Goal: Navigation & Orientation: Find specific page/section

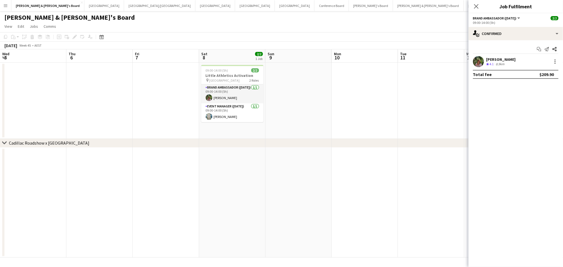
click at [199, 172] on app-date-cell at bounding box center [232, 203] width 66 height 110
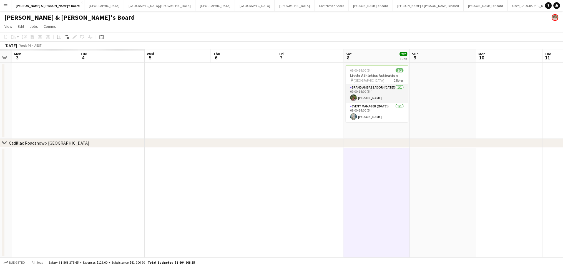
drag, startPoint x: 127, startPoint y: 173, endPoint x: 390, endPoint y: 194, distance: 263.4
click at [390, 194] on app-calendar-viewport "Sat 1 Sun 2 Mon 3 Tue 4 Wed 5 Thu 6 Fri 7 Sat 8 2/2 1 Job Sun 9 Mon 10 Tue 11 W…" at bounding box center [281, 153] width 563 height 208
click at [178, 159] on app-date-cell at bounding box center [178, 203] width 66 height 110
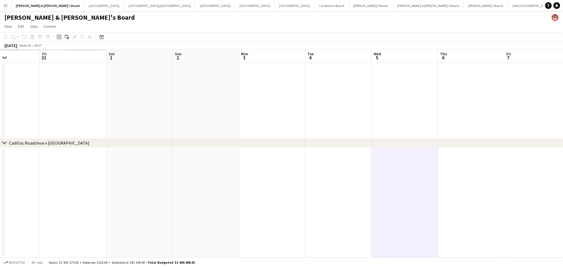
scroll to position [0, 151]
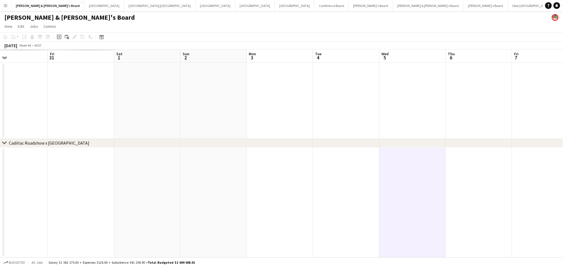
drag, startPoint x: 67, startPoint y: 173, endPoint x: 301, endPoint y: 190, distance: 234.9
click at [301, 190] on app-calendar-viewport "Tue 28 Wed 29 Thu 30 Fri 31 Sat 1 Sun 2 Mon 3 Tue 4 Wed 5 Thu 6 Fri 7 Sat 8 2/2…" at bounding box center [281, 153] width 563 height 208
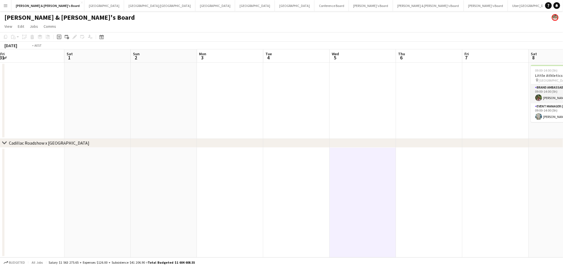
drag, startPoint x: 360, startPoint y: 109, endPoint x: 125, endPoint y: 92, distance: 235.7
click at [125, 92] on app-calendar-viewport "Tue 28 Wed 29 Thu 30 Fri 31 Sat 1 Sun 2 Mon 3 Tue 4 Wed 5 Thu 6 Fri 7 Sat 8 2/2…" at bounding box center [281, 153] width 563 height 208
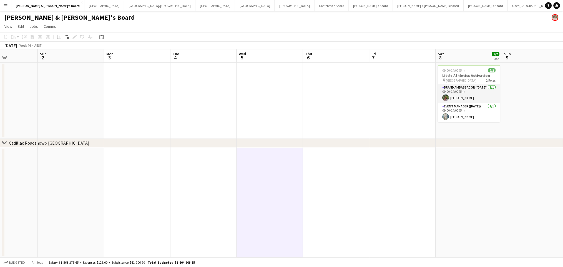
drag, startPoint x: 145, startPoint y: 89, endPoint x: 251, endPoint y: 104, distance: 107.1
click at [251, 104] on app-calendar-viewport "Thu 30 Fri 31 Sat 1 Sun 2 Mon 3 Tue 4 Wed 5 Thu 6 Fri 7 Sat 8 2/2 1 Job Sun 9 M…" at bounding box center [281, 153] width 563 height 208
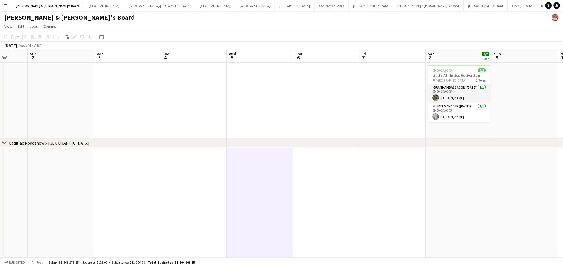
drag, startPoint x: 172, startPoint y: 100, endPoint x: 219, endPoint y: 92, distance: 47.9
click at [227, 97] on app-calendar-viewport "Thu 30 Fri 31 Sat 1 Sun 2 Mon 3 Tue 4 Wed 5 Thu 6 Fri 7 Sat 8 2/2 1 Job Sun 9 M…" at bounding box center [281, 153] width 563 height 208
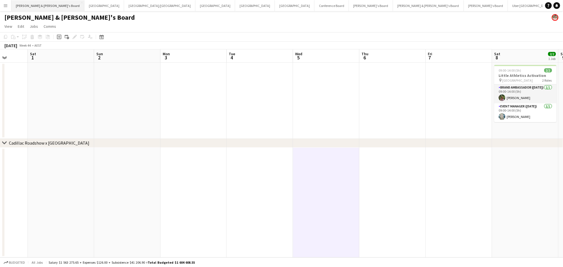
scroll to position [0, 172]
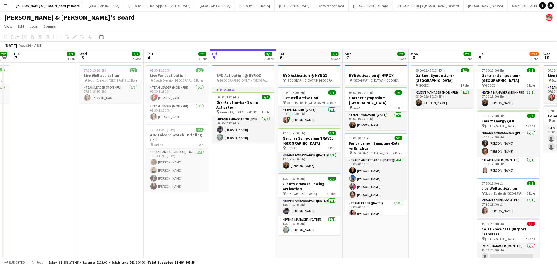
scroll to position [0, 119]
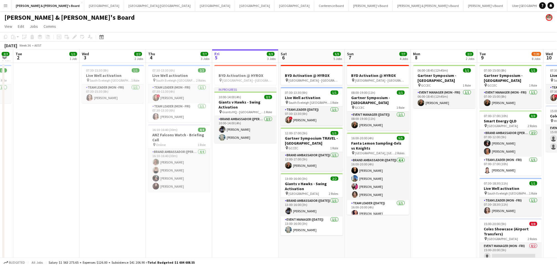
drag, startPoint x: 116, startPoint y: 184, endPoint x: 261, endPoint y: 200, distance: 146.6
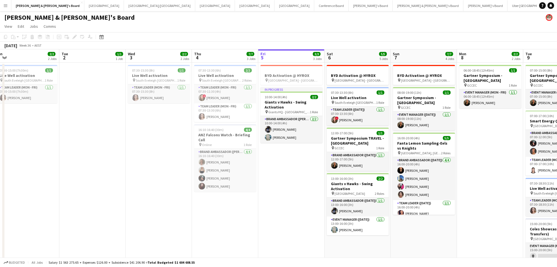
scroll to position [0, 136]
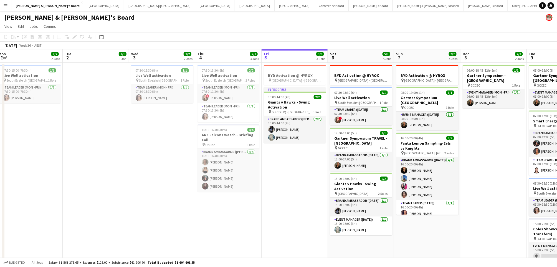
drag, startPoint x: 237, startPoint y: 197, endPoint x: 286, endPoint y: 192, distance: 49.7
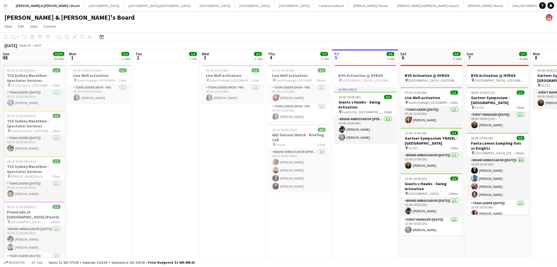
drag, startPoint x: 286, startPoint y: 192, endPoint x: 357, endPoint y: 202, distance: 71.2
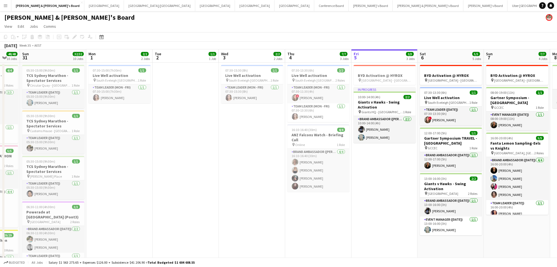
scroll to position [0, 176]
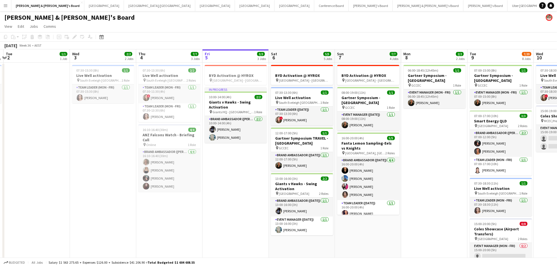
drag, startPoint x: 357, startPoint y: 202, endPoint x: 228, endPoint y: 185, distance: 130.3
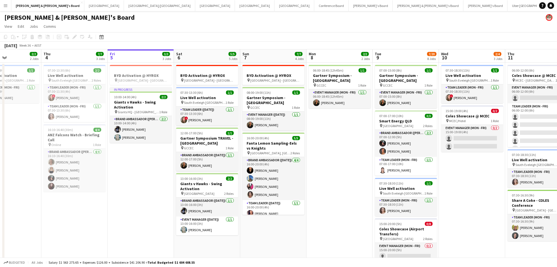
scroll to position [0, 166]
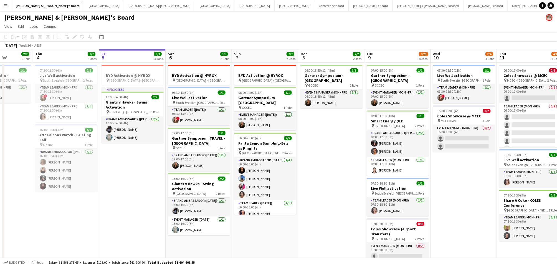
drag, startPoint x: 251, startPoint y: 185, endPoint x: 148, endPoint y: 178, distance: 103.5
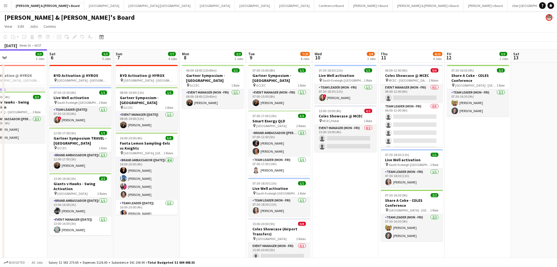
scroll to position [0, 155]
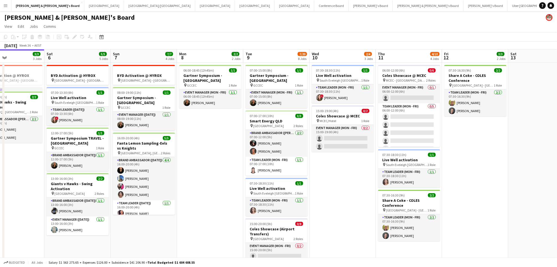
drag, startPoint x: 323, startPoint y: 193, endPoint x: 202, endPoint y: 184, distance: 121.6
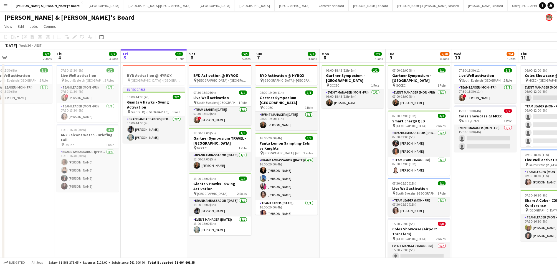
scroll to position [0, 142]
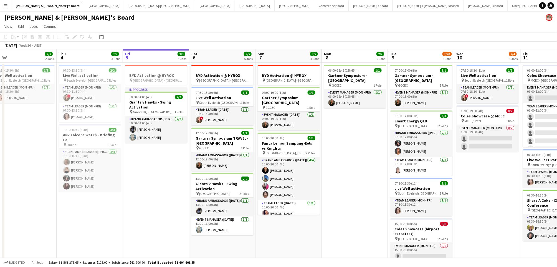
drag, startPoint x: 206, startPoint y: 212, endPoint x: 351, endPoint y: 205, distance: 145.3
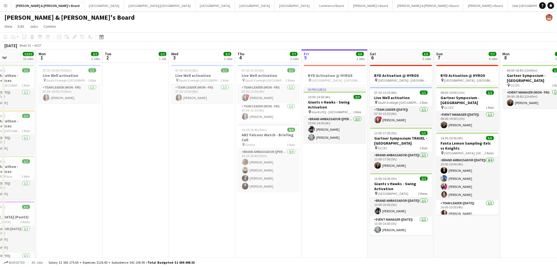
drag, startPoint x: 135, startPoint y: 235, endPoint x: 314, endPoint y: 217, distance: 179.4
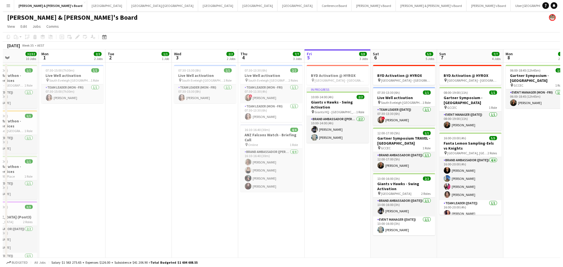
scroll to position [0, 135]
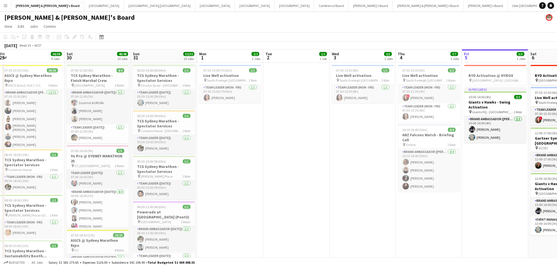
drag, startPoint x: 77, startPoint y: 218, endPoint x: 238, endPoint y: 216, distance: 160.7
click at [84, 7] on button "Sydney Close" at bounding box center [104, 5] width 40 height 11
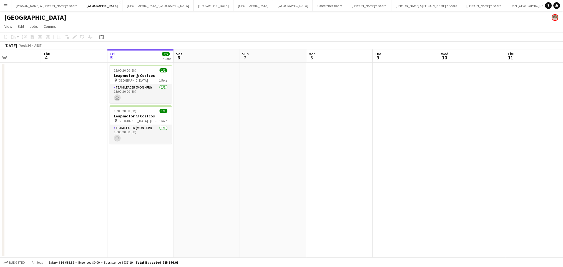
scroll to position [0, 137]
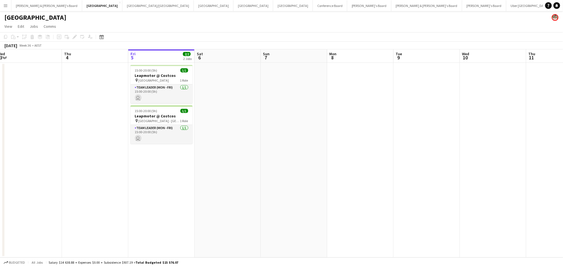
drag, startPoint x: 112, startPoint y: 153, endPoint x: 307, endPoint y: 163, distance: 194.6
click at [307, 163] on app-calendar-viewport "Mon 1 Tue 2 Wed 3 Thu 4 Fri 5 2/2 2 Jobs Sat 6 Sun 7 Mon 8 Tue 9 Wed 10 Thu 11 …" at bounding box center [281, 153] width 563 height 208
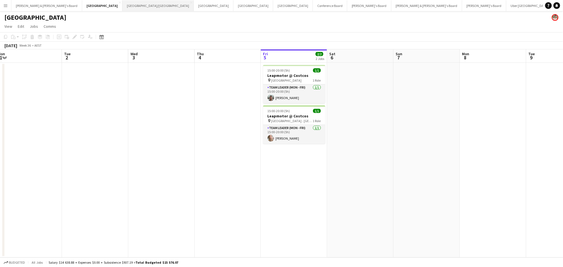
click at [122, 8] on button "Brisbane/Gold Coast Close" at bounding box center [157, 5] width 71 height 11
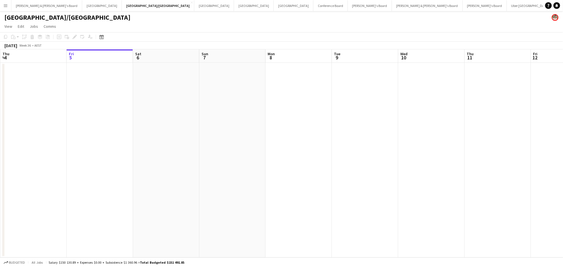
scroll to position [0, 174]
drag, startPoint x: 125, startPoint y: 197, endPoint x: 268, endPoint y: 190, distance: 142.5
click at [268, 191] on app-calendar-viewport "Tue 2 Wed 3 Thu 4 Fri 5 Sat 6 Sun 7 Mon 8 Tue 9 Wed 10 Thu 11 Fri 12 Sat 13 Sun…" at bounding box center [281, 153] width 563 height 208
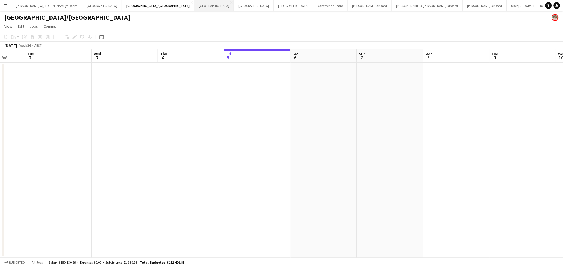
click at [194, 9] on button "Melbourne Close" at bounding box center [214, 5] width 40 height 11
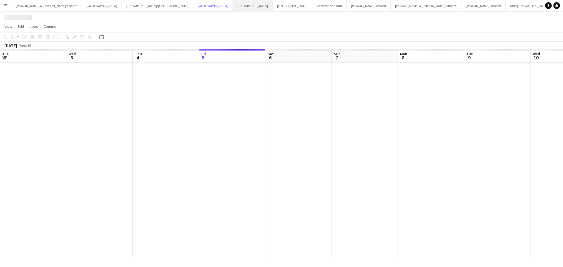
scroll to position [0, 132]
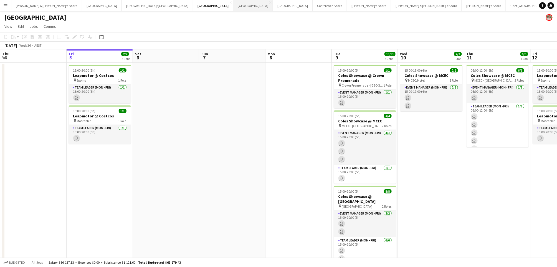
click at [233, 7] on button "Adelaide Close" at bounding box center [253, 5] width 40 height 11
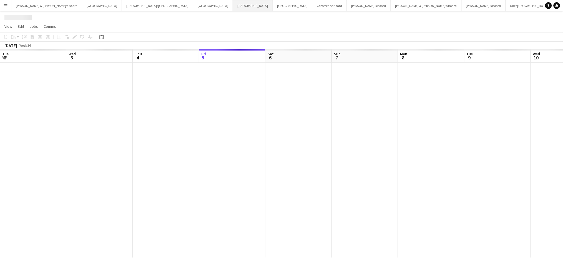
scroll to position [0, 132]
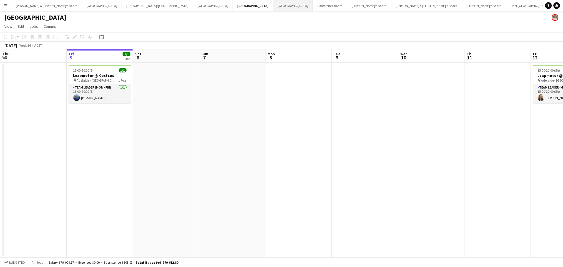
click at [273, 8] on button "Perth Close" at bounding box center [293, 5] width 40 height 11
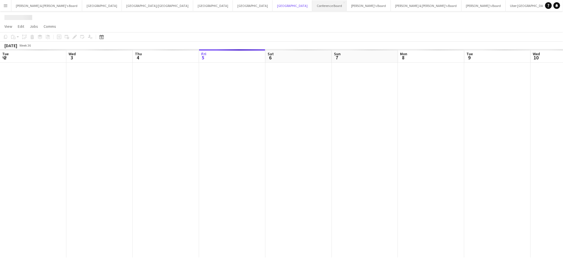
scroll to position [0, 132]
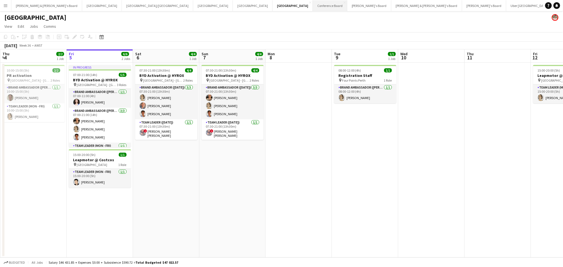
click at [313, 9] on button "Conference Board Close" at bounding box center [330, 5] width 34 height 11
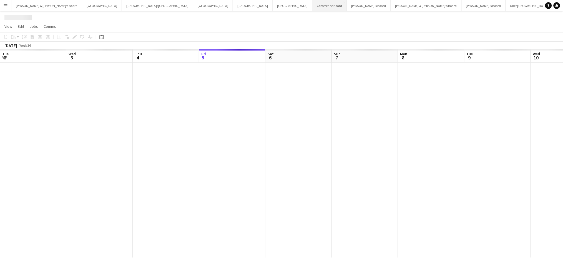
scroll to position [0, 132]
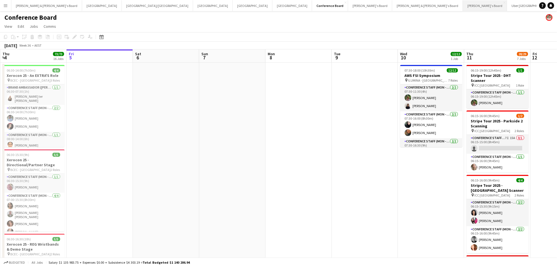
click at [463, 6] on button "Vicky's Board Close" at bounding box center [485, 5] width 44 height 11
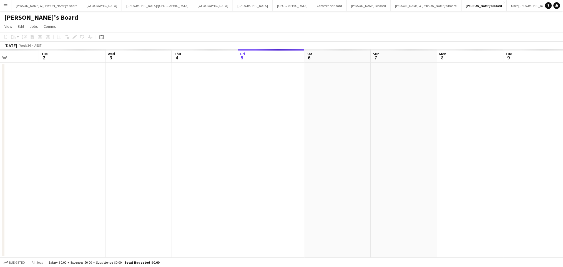
scroll to position [0, 148]
drag, startPoint x: 251, startPoint y: 69, endPoint x: 374, endPoint y: 134, distance: 138.5
click at [374, 134] on app-calendar-viewport "Sat 30 Sun 31 Mon 1 Tue 2 Wed 3 Thu 4 Fri 5 Sat 6 Sun 7 Mon 8 Tue 9 Wed 10 Thu …" at bounding box center [281, 153] width 563 height 208
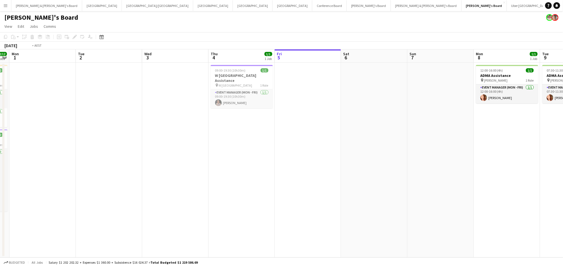
drag, startPoint x: 310, startPoint y: 139, endPoint x: 339, endPoint y: 135, distance: 29.1
click at [339, 135] on app-calendar-viewport "Sat 30 Sun 31 12/12 2 Jobs Mon 1 Tue 2 Wed 3 Thu 4 1/1 1 Job Fri 5 Sat 6 Sun 7 …" at bounding box center [281, 153] width 563 height 208
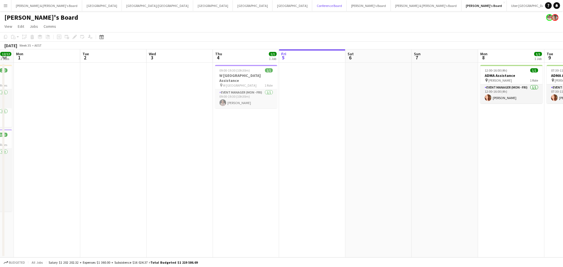
click at [312, 11] on button "Conference Board Close" at bounding box center [329, 5] width 34 height 11
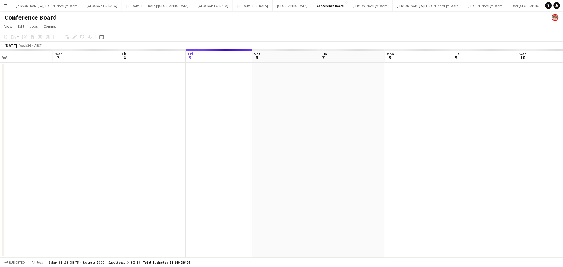
scroll to position [0, 160]
drag, startPoint x: 161, startPoint y: 119, endPoint x: 332, endPoint y: 118, distance: 171.3
click at [332, 118] on app-calendar-viewport "Sun 31 Mon 1 Tue 2 Wed 3 Thu 4 Fri 5 Sat 6 Sun 7 Mon 8 Tue 9 Wed 10 Thu 11 Fri …" at bounding box center [281, 153] width 563 height 208
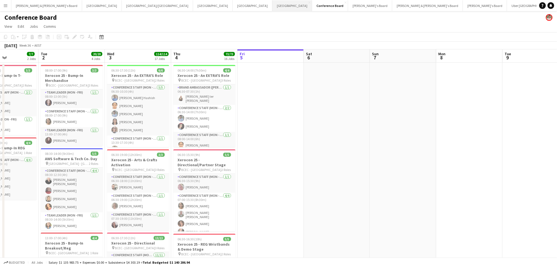
click at [273, 9] on button "Perth Close" at bounding box center [293, 5] width 40 height 11
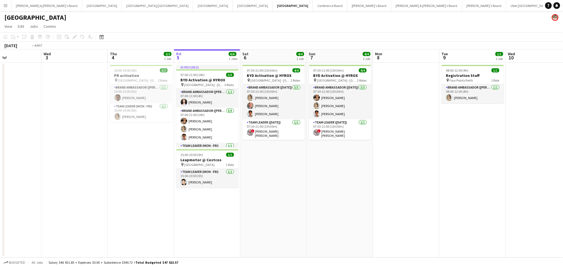
scroll to position [0, 137]
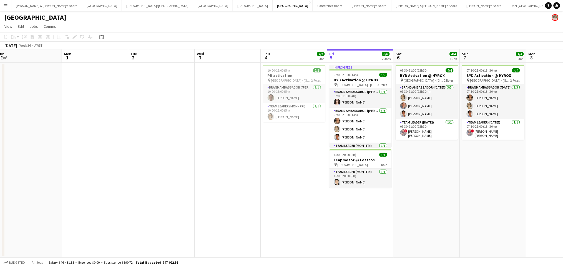
drag, startPoint x: 184, startPoint y: 188, endPoint x: 444, endPoint y: 190, distance: 260.6
click at [444, 190] on app-calendar-viewport "Fri 29 Sat 30 Sun 31 Mon 1 Tue 2 Wed 3 Thu 4 2/2 1 Job Fri 5 6/6 2 Jobs Sat 6 4…" at bounding box center [281, 153] width 563 height 208
